Goal: Task Accomplishment & Management: Manage account settings

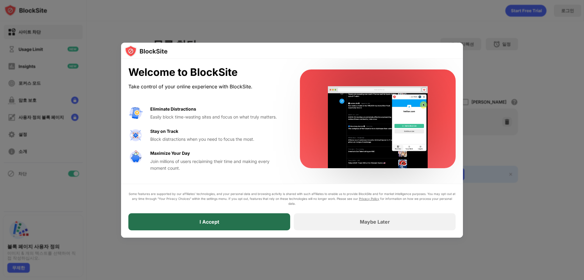
click at [244, 222] on div "I Accept" at bounding box center [209, 221] width 162 height 17
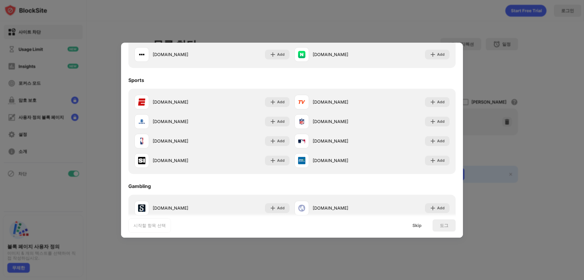
scroll to position [638, 0]
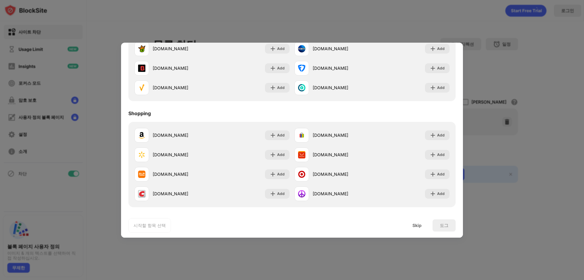
click at [376, 18] on div at bounding box center [292, 140] width 584 height 280
click at [417, 226] on div "Skip" at bounding box center [417, 225] width 9 height 5
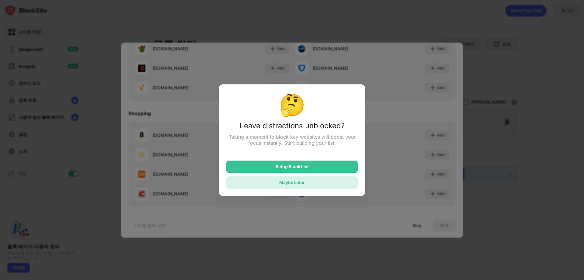
click at [284, 183] on div "Maybe Later" at bounding box center [292, 182] width 26 height 5
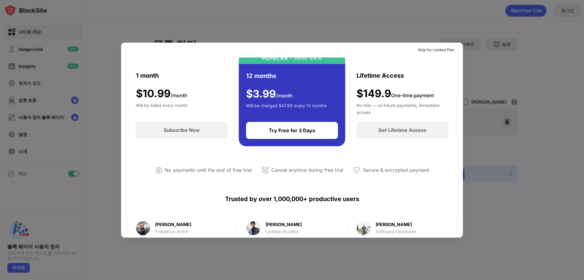
scroll to position [0, 0]
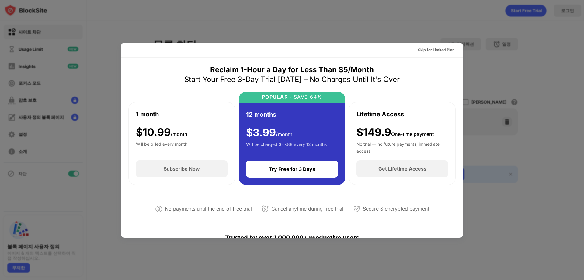
click at [389, 34] on div at bounding box center [292, 140] width 584 height 280
click at [440, 50] on div "Skip for Limited Plan" at bounding box center [436, 50] width 37 height 6
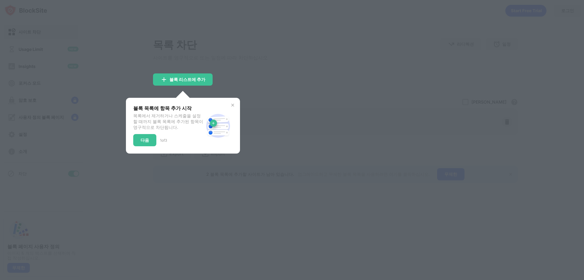
click at [338, 100] on div at bounding box center [292, 140] width 584 height 280
click at [230, 106] on img at bounding box center [232, 105] width 5 height 5
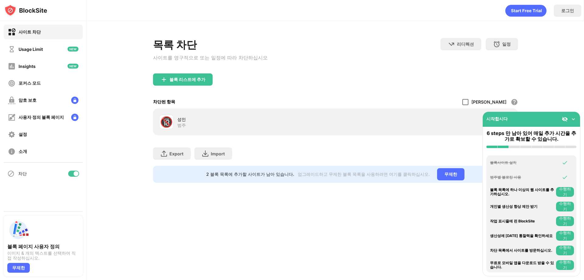
click at [469, 102] on div at bounding box center [465, 102] width 6 height 6
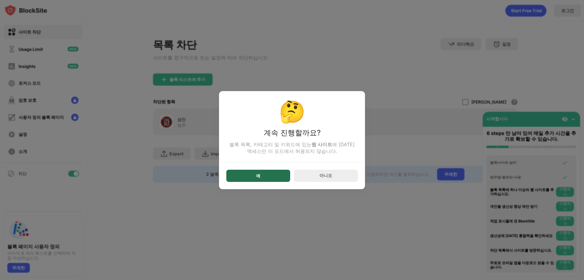
click at [246, 177] on div "예" at bounding box center [258, 175] width 64 height 12
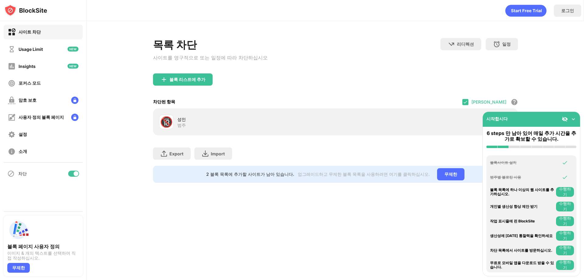
click at [575, 119] on img at bounding box center [574, 119] width 6 height 6
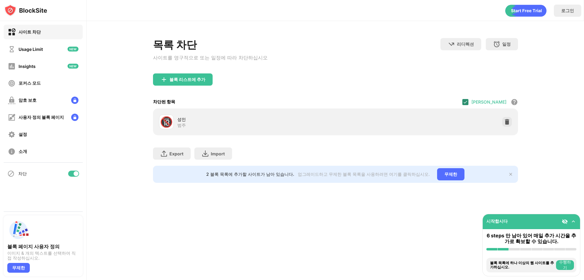
click at [468, 102] on img at bounding box center [465, 101] width 5 height 5
click at [469, 104] on div at bounding box center [465, 102] width 6 height 6
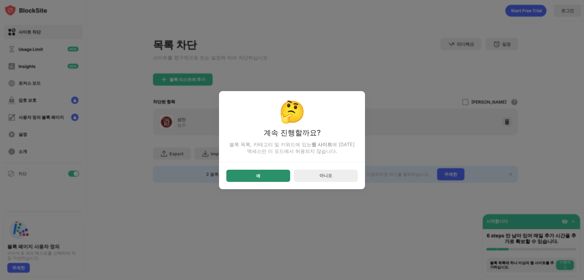
click at [260, 175] on div "예" at bounding box center [258, 175] width 4 height 5
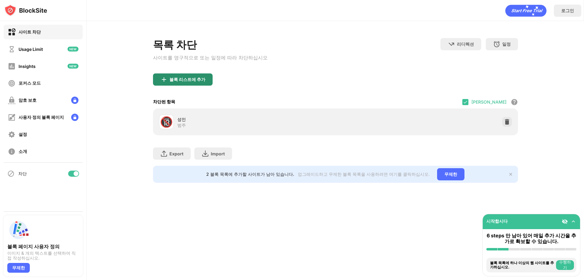
click at [184, 79] on div "블록 리스트에 추가" at bounding box center [187, 79] width 36 height 5
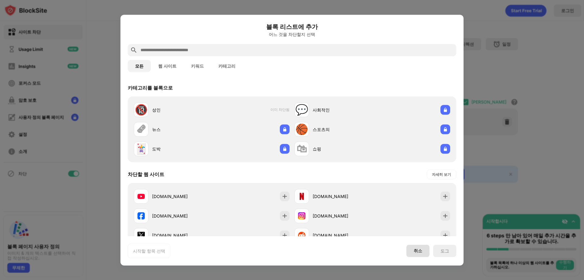
click at [413, 251] on div "취소" at bounding box center [418, 250] width 23 height 12
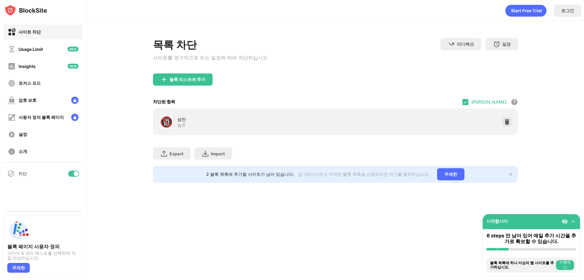
click at [276, 73] on div "목록 차단 사이트를 영구적으로 또는 일정에 따라 차단하십시오 리디렉션 웹 사이트 리디렉션을 설정하려면 클릭하십시오 일정 블록 목록이 활성화될 …" at bounding box center [335, 55] width 365 height 35
click at [192, 82] on div "블록 리스트에 추가" at bounding box center [187, 79] width 36 height 5
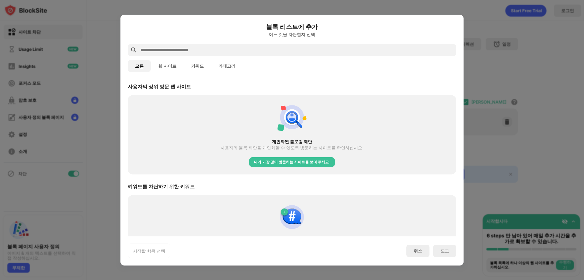
scroll to position [234, 0]
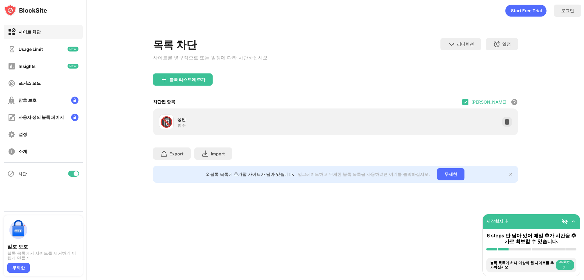
click at [574, 220] on img at bounding box center [574, 221] width 6 height 6
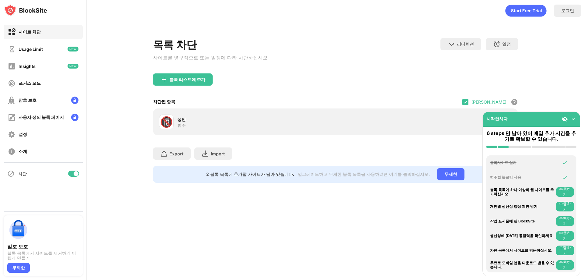
click at [358, 149] on div "Export 파일 내보내기 (웹 사이트 항목에만 해당) Import 파일 가져오기 (웹 사이트 항목에만 해당)" at bounding box center [335, 150] width 365 height 30
click at [38, 101] on div "암호 보호" at bounding box center [43, 100] width 79 height 15
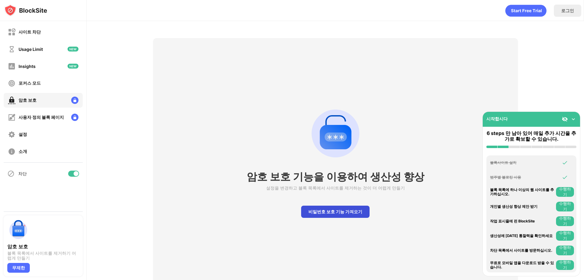
click at [326, 213] on div "비밀번호 보호 기능 가져오기" at bounding box center [335, 211] width 68 height 12
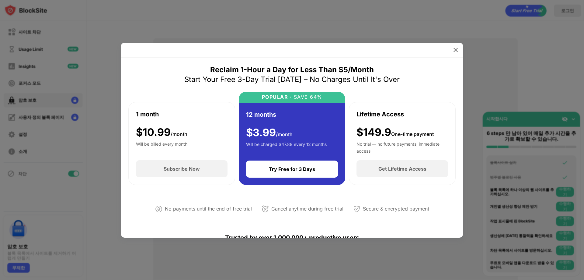
drag, startPoint x: 408, startPoint y: 59, endPoint x: 408, endPoint y: 62, distance: 3.7
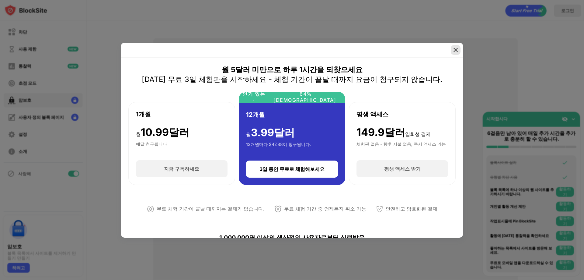
click at [457, 51] on img at bounding box center [456, 50] width 6 height 6
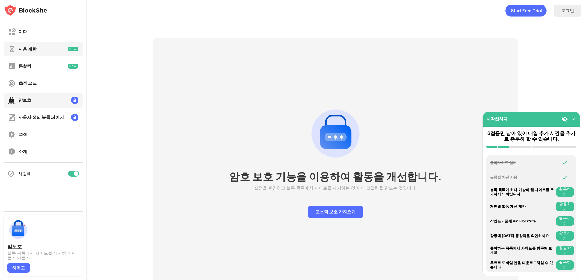
click at [31, 51] on font "사용 제한" at bounding box center [28, 48] width 18 height 5
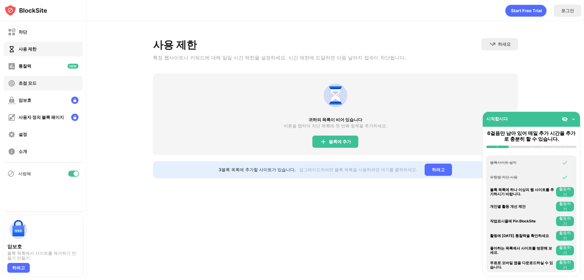
click at [30, 85] on font "초점 모드" at bounding box center [28, 82] width 18 height 5
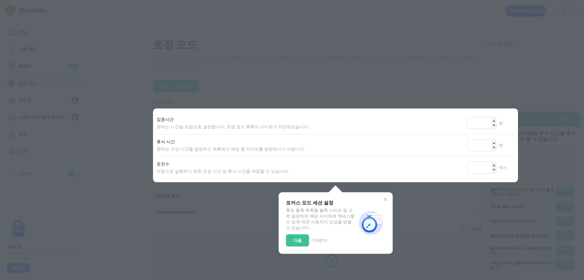
click at [364, 40] on div at bounding box center [292, 140] width 584 height 280
click at [383, 201] on img at bounding box center [385, 199] width 5 height 5
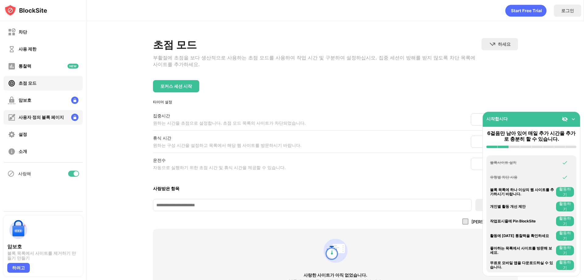
click at [33, 120] on div "사용자 정의 블록 페이지" at bounding box center [36, 117] width 56 height 8
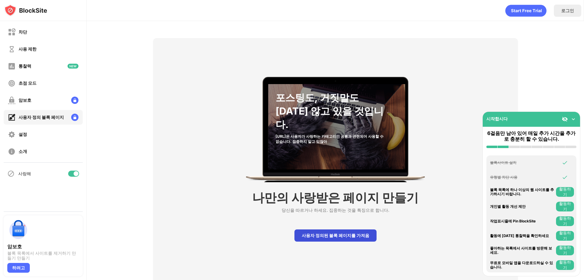
click at [342, 238] on font "사용자 정의된 블록 페이지를 가져옴" at bounding box center [336, 234] width 68 height 5
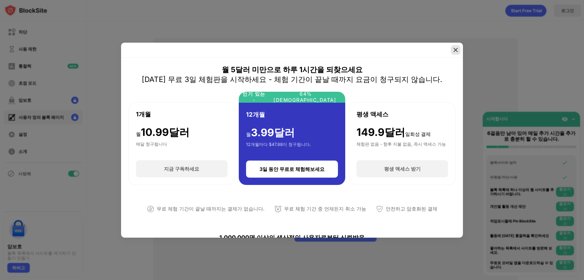
click at [456, 51] on img at bounding box center [456, 50] width 6 height 6
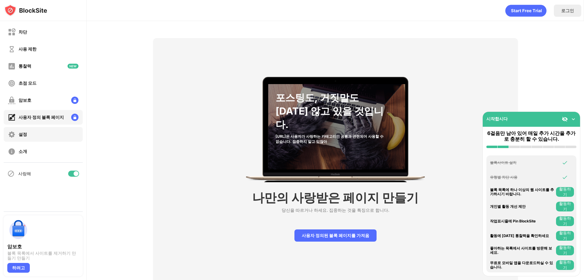
click at [43, 136] on div "설정" at bounding box center [43, 134] width 79 height 15
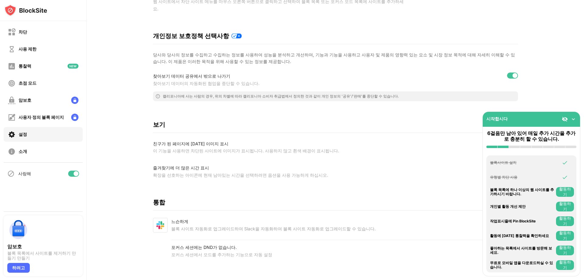
scroll to position [103, 0]
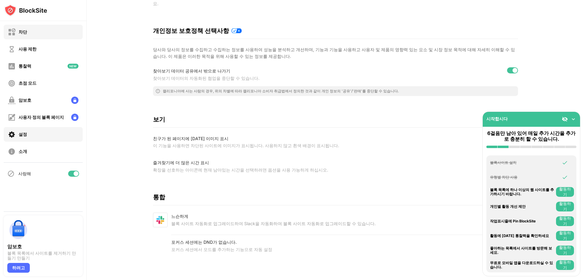
click at [37, 33] on div "차단" at bounding box center [43, 32] width 79 height 15
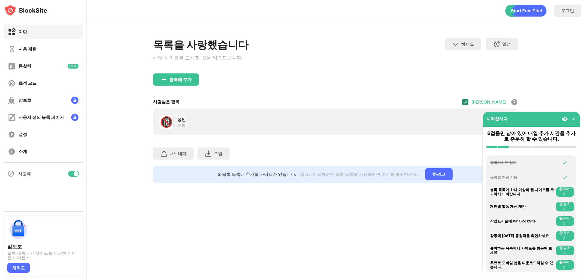
click at [468, 103] on img at bounding box center [465, 101] width 5 height 5
click at [49, 119] on font "사용자 정의 블록 페이지" at bounding box center [41, 116] width 45 height 5
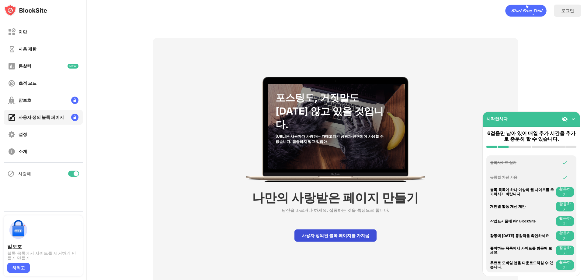
click at [327, 235] on font "사용자 정의된 블록 페이지를 가져옴" at bounding box center [336, 234] width 68 height 5
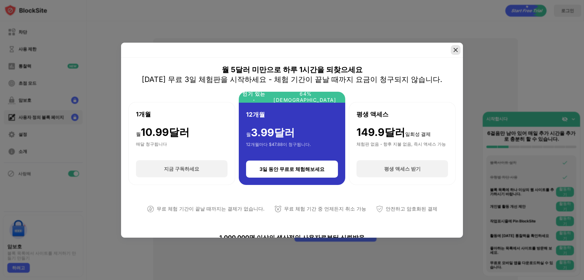
click at [457, 50] on img at bounding box center [456, 50] width 6 height 6
